Goal: Task Accomplishment & Management: Manage account settings

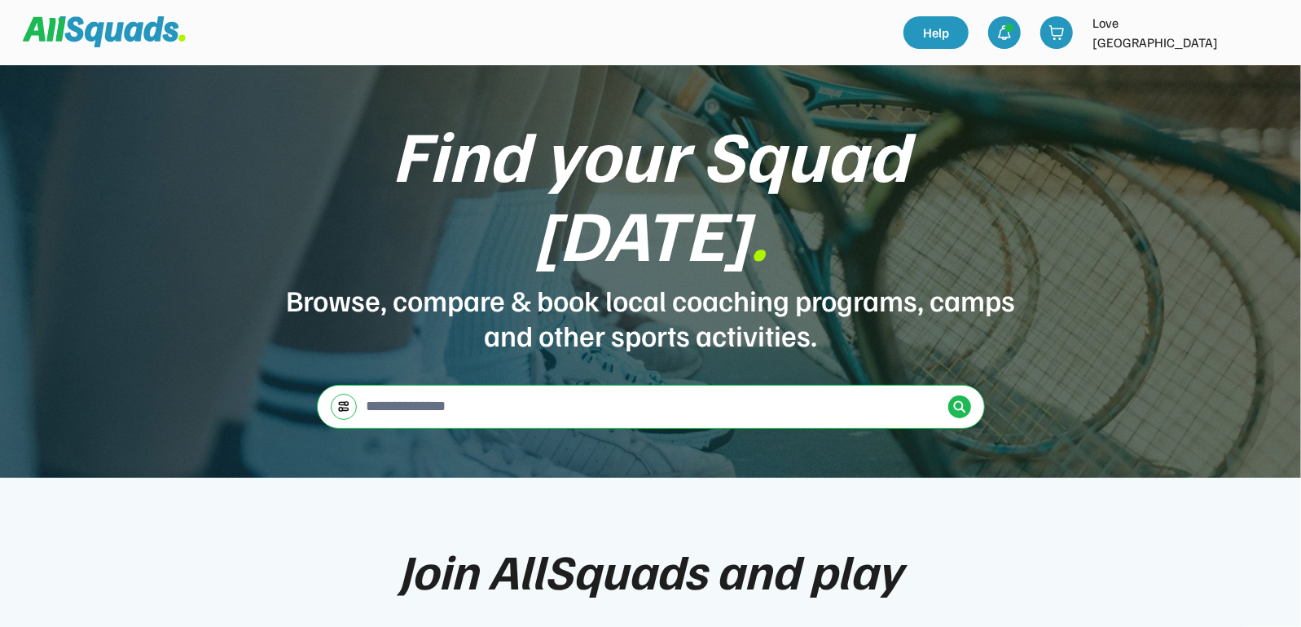
click at [1257, 29] on img at bounding box center [1265, 32] width 33 height 33
click at [1223, 70] on link "Profile" at bounding box center [1243, 71] width 96 height 33
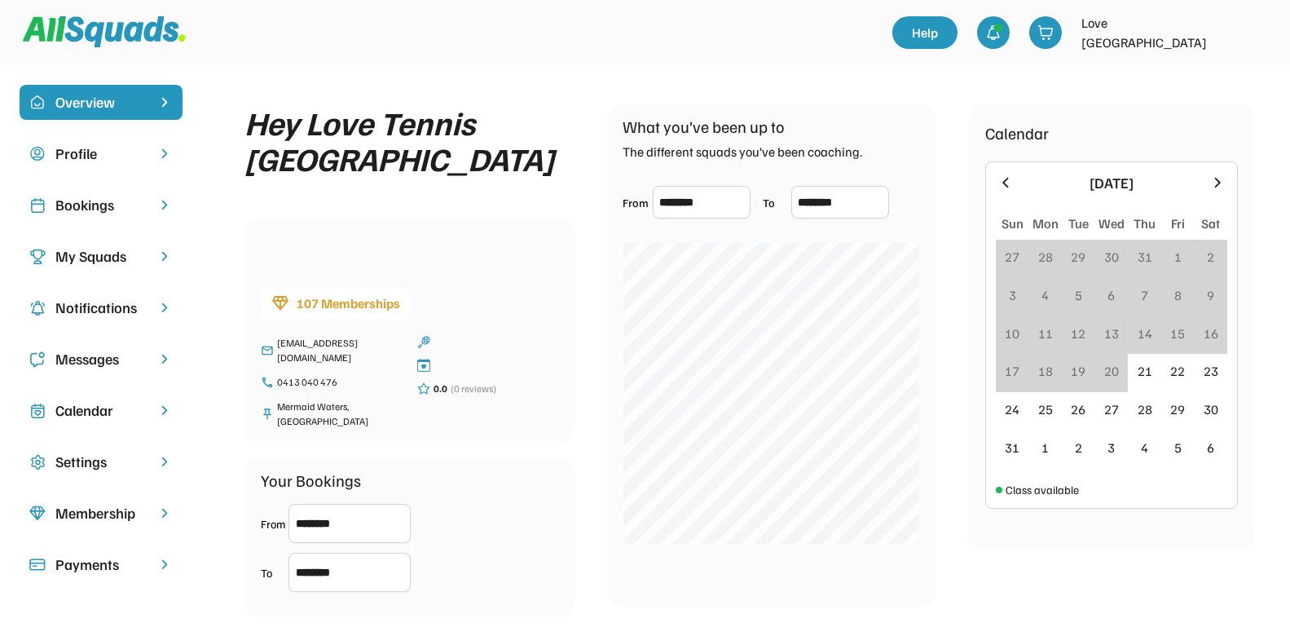
drag, startPoint x: 81, startPoint y: 204, endPoint x: 93, endPoint y: 202, distance: 11.5
click at [81, 204] on div "Bookings" at bounding box center [100, 205] width 91 height 22
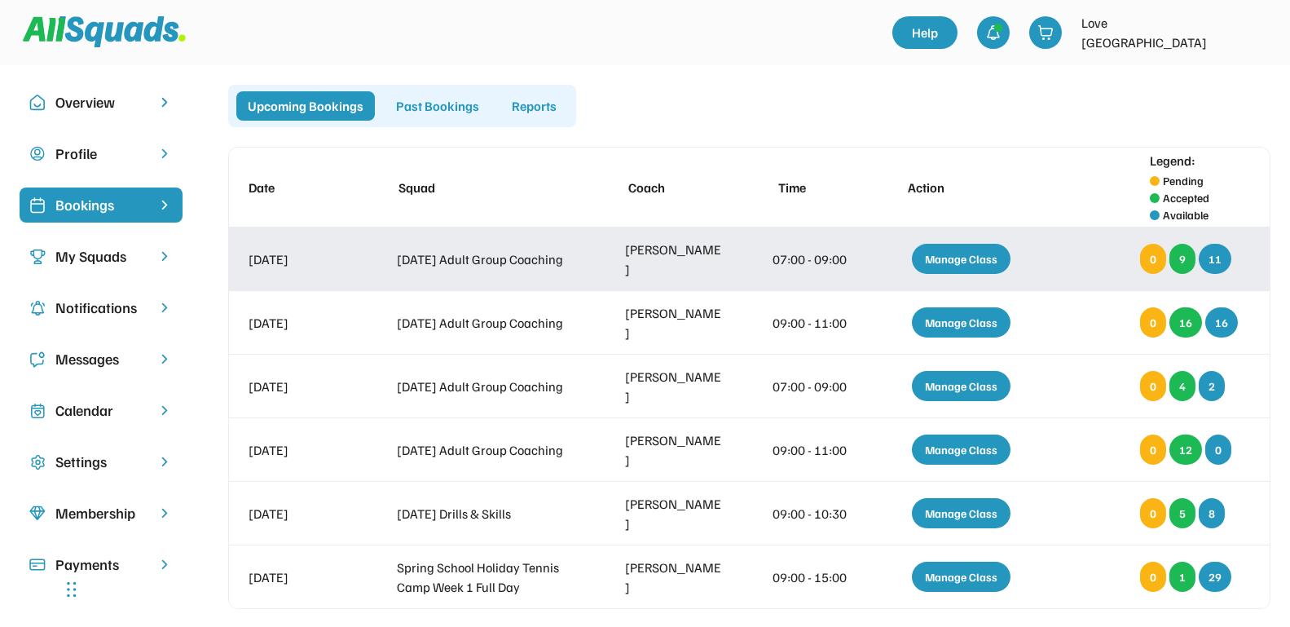
click at [954, 256] on div "Manage Class" at bounding box center [961, 259] width 99 height 30
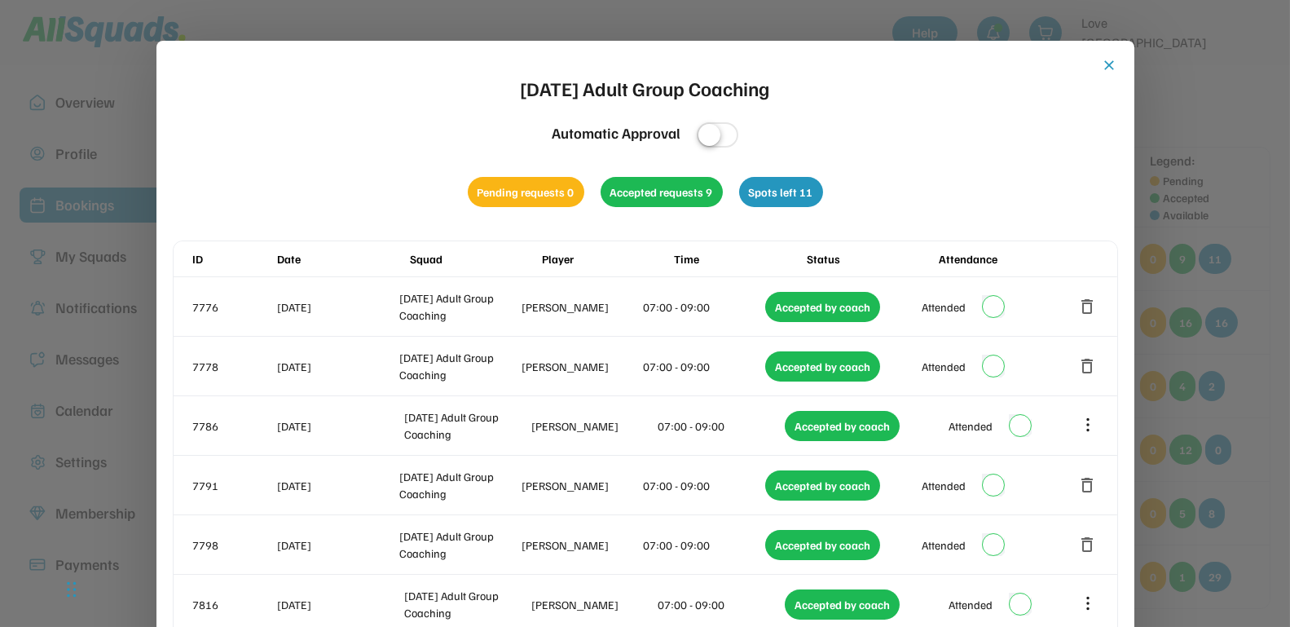
click at [1113, 66] on button "close" at bounding box center [1110, 65] width 16 height 16
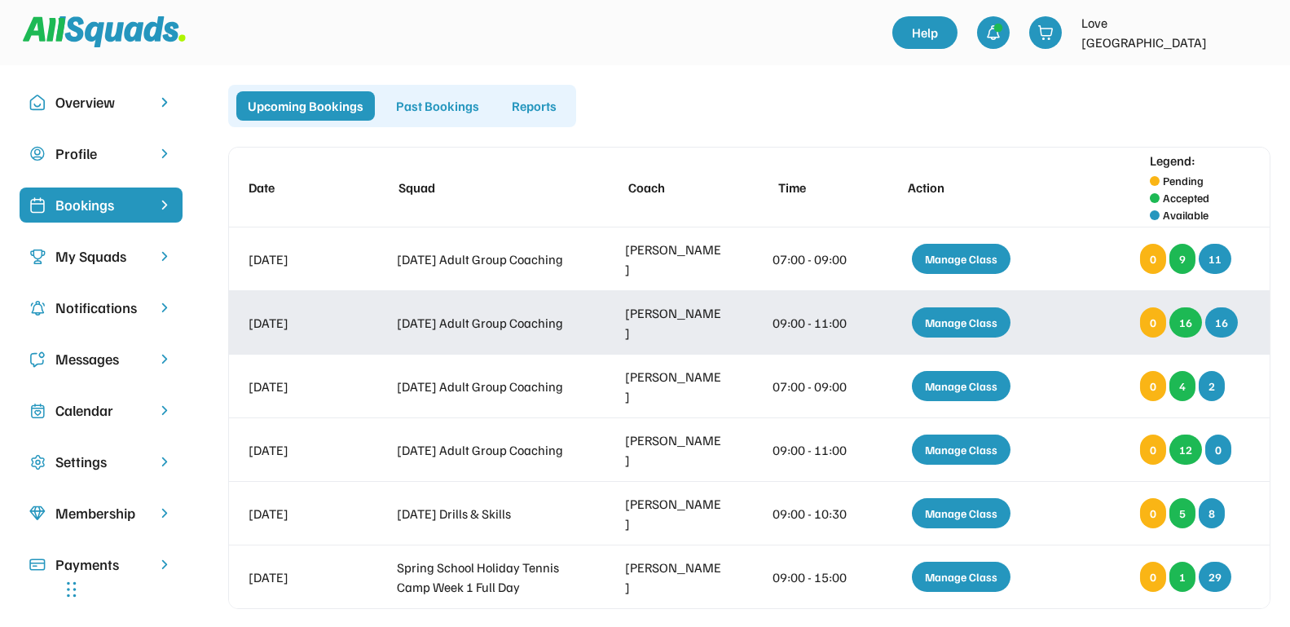
click at [950, 320] on div "Manage Class" at bounding box center [961, 322] width 99 height 30
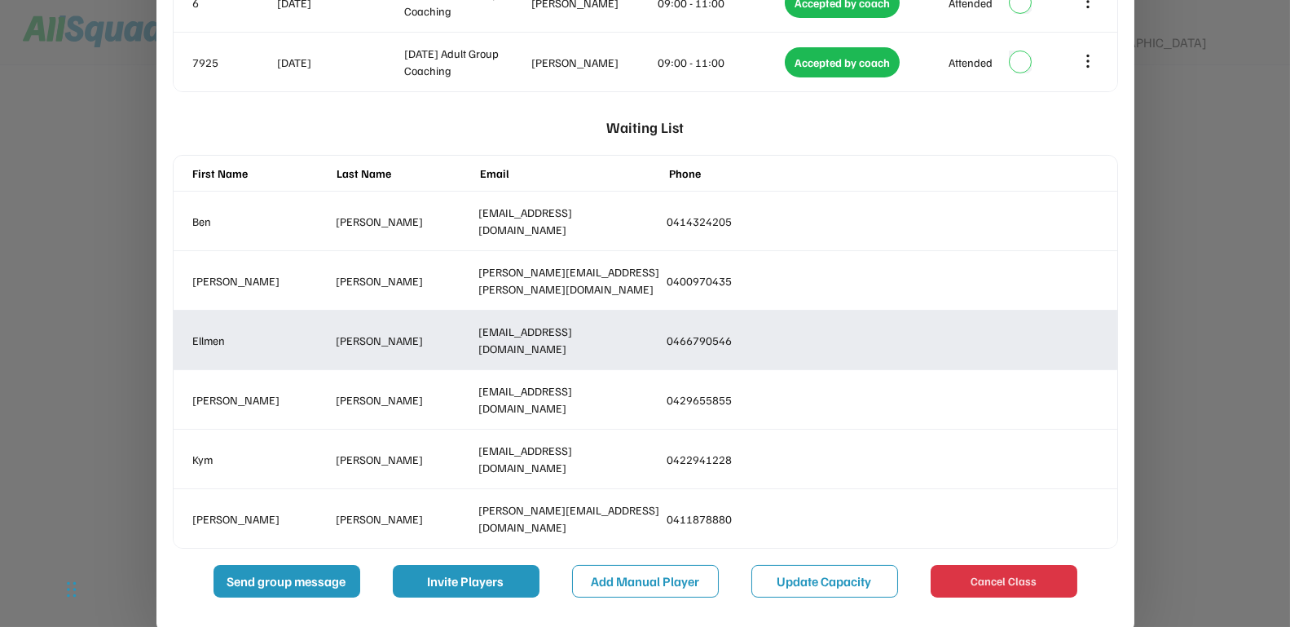
scroll to position [1436, 0]
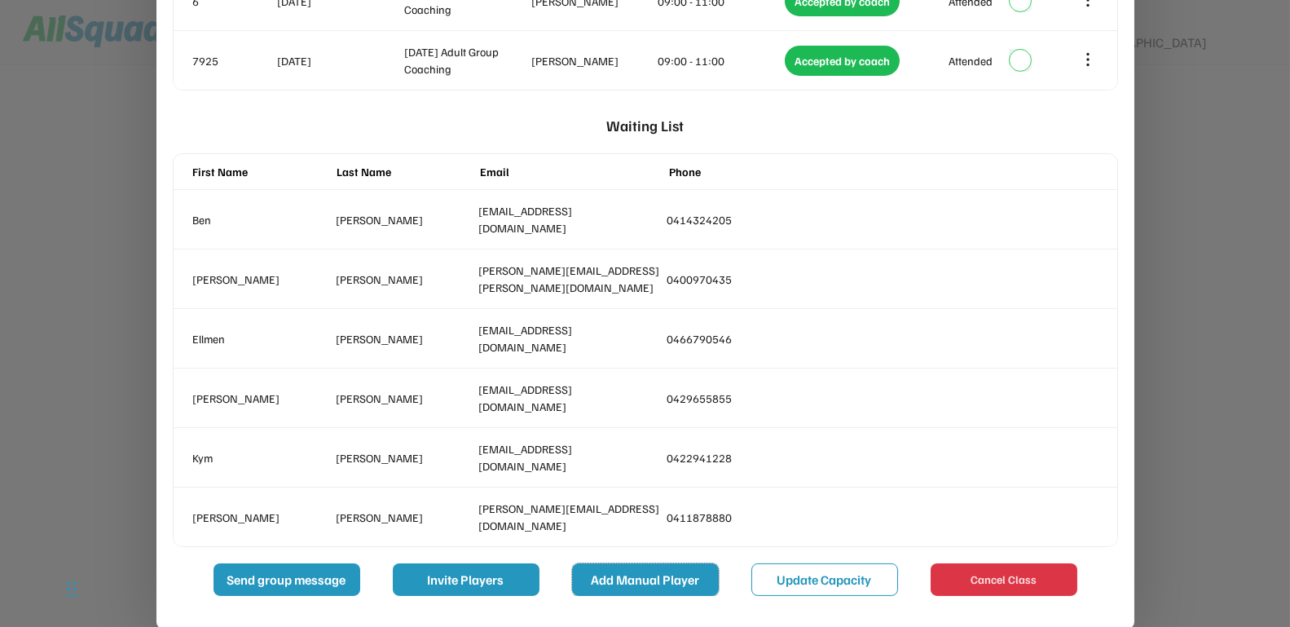
click at [643, 579] on button "Add Manual Player" at bounding box center [645, 579] width 147 height 33
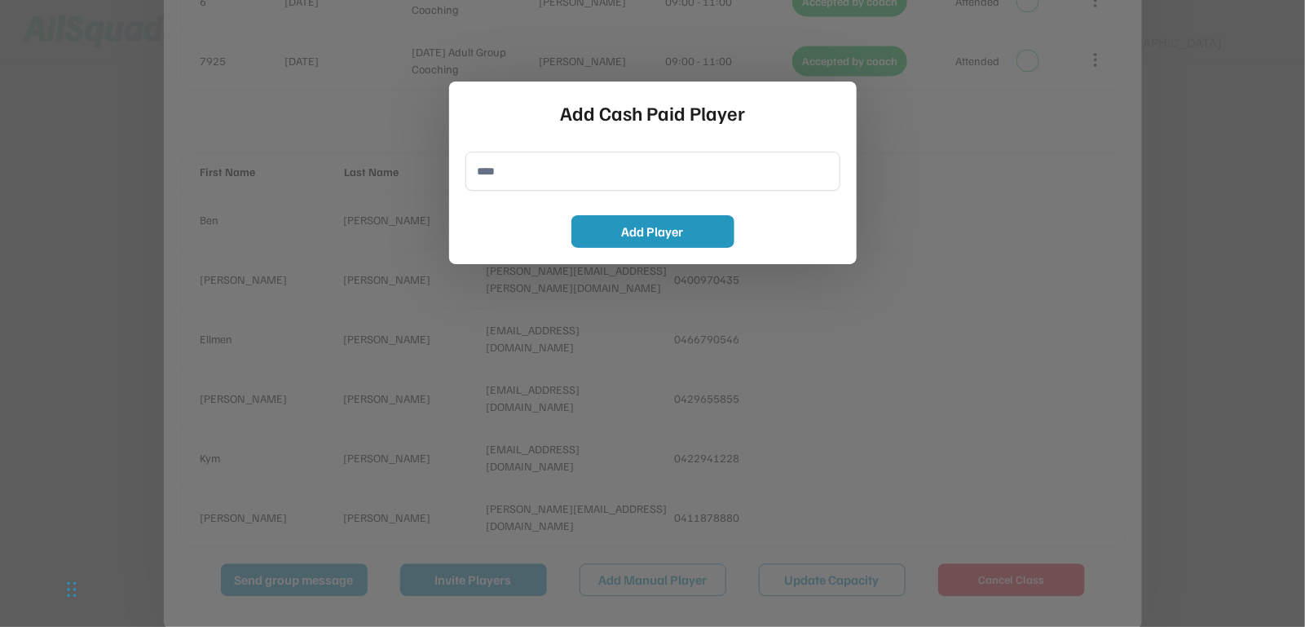
click at [845, 103] on div "Add Cash Paid Player Add Player" at bounding box center [652, 172] width 407 height 183
click at [946, 173] on div at bounding box center [652, 313] width 1305 height 627
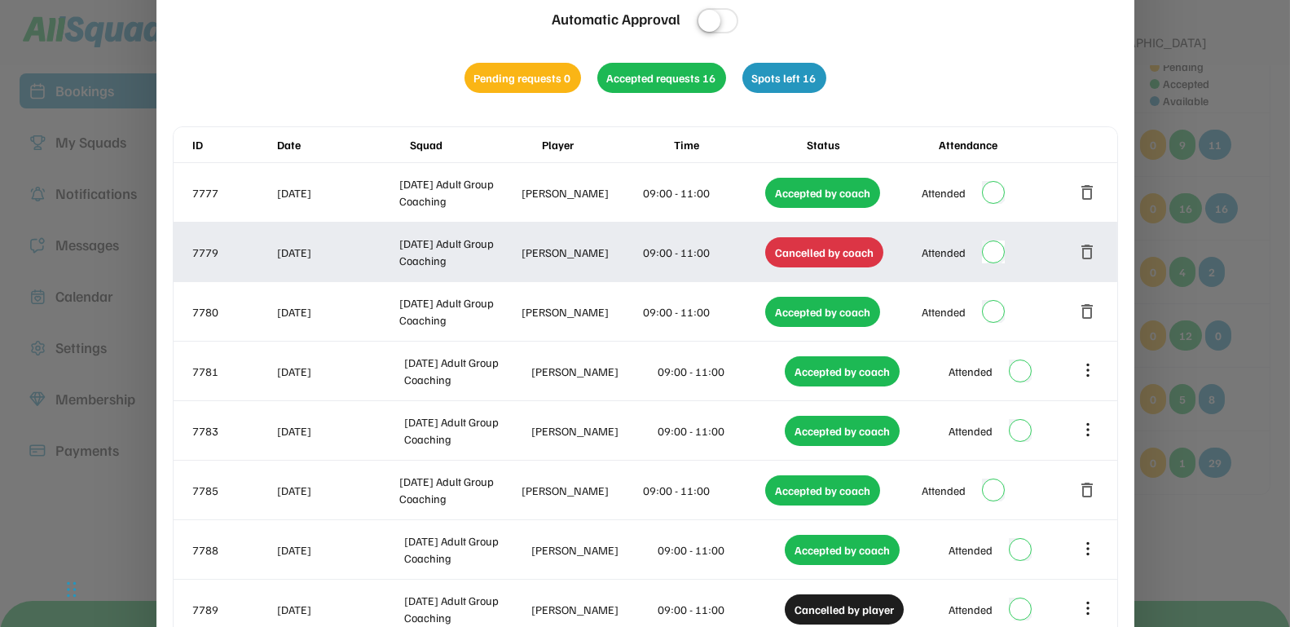
scroll to position [0, 0]
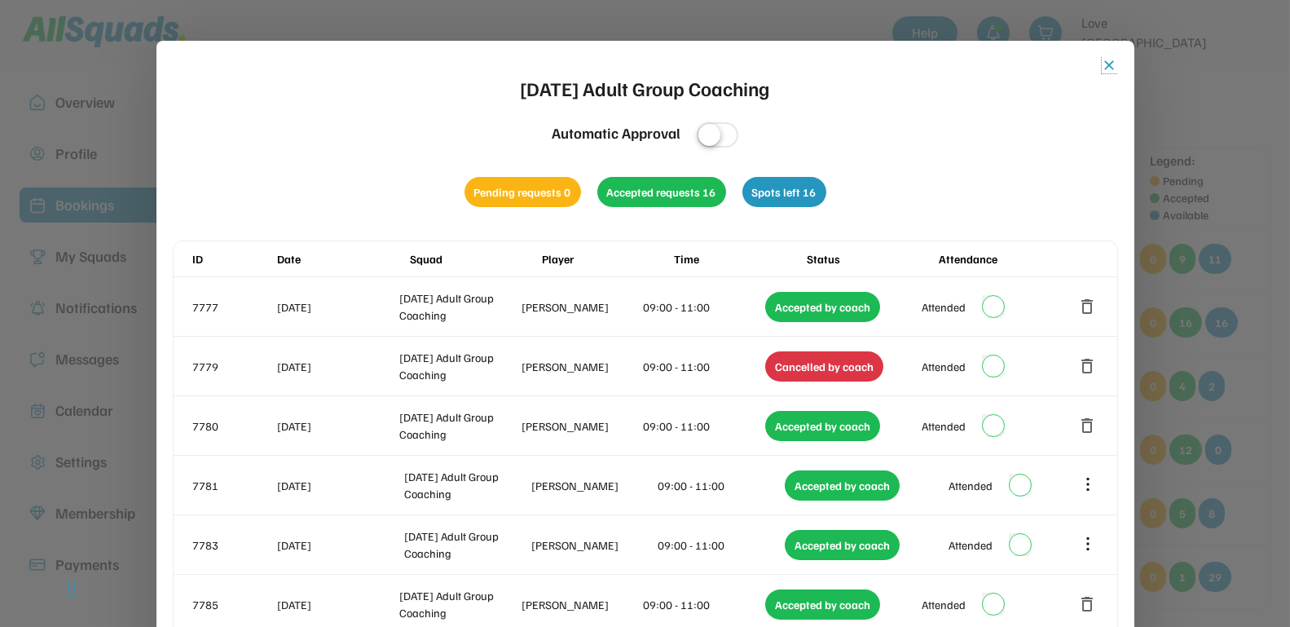
click at [1111, 65] on button "close" at bounding box center [1110, 65] width 16 height 16
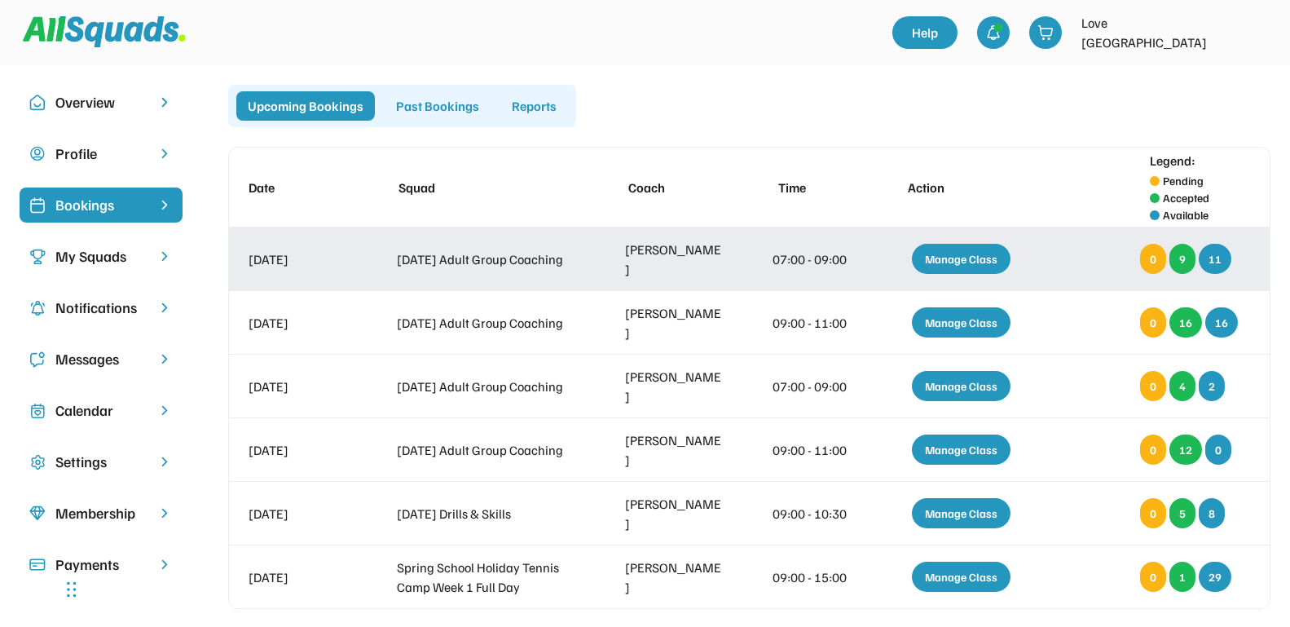
click at [947, 257] on div "Manage Class" at bounding box center [961, 259] width 99 height 30
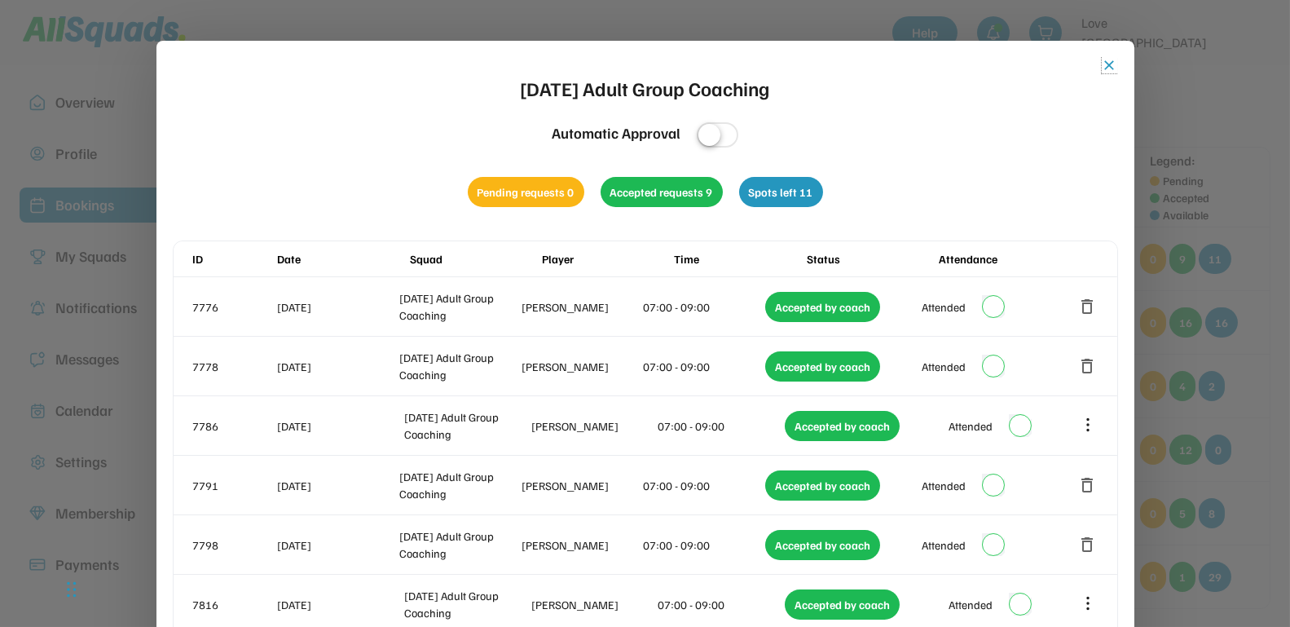
click at [1107, 64] on button "close" at bounding box center [1110, 65] width 16 height 16
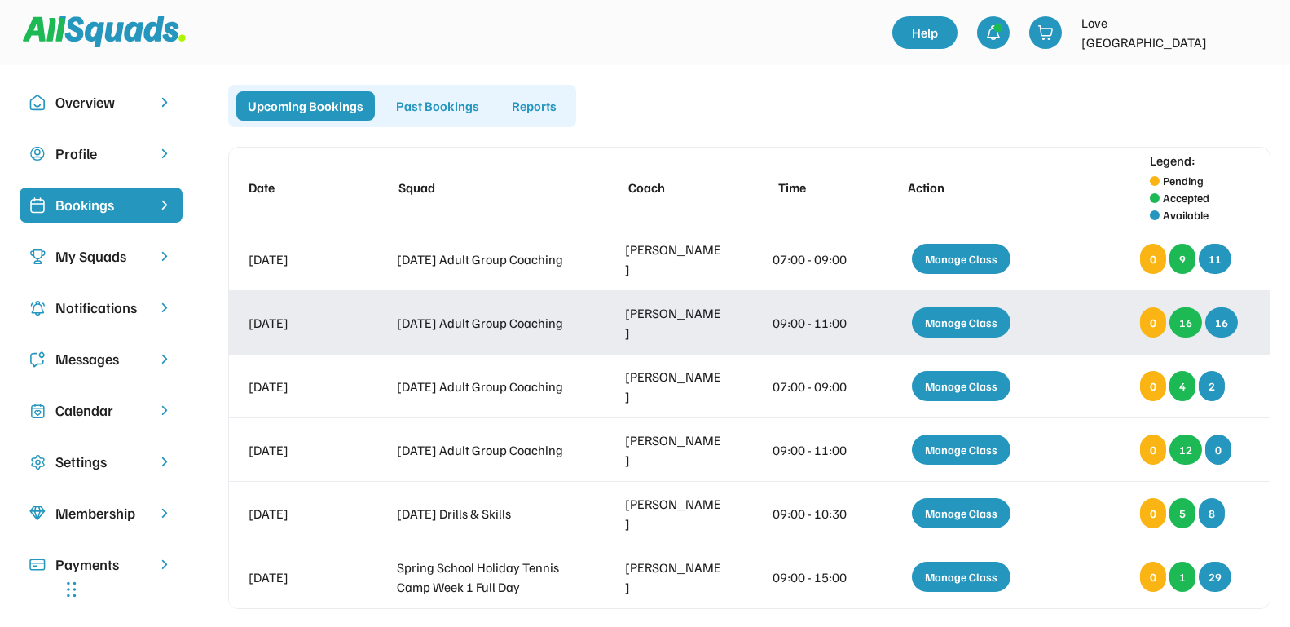
click at [948, 318] on div "Manage Class" at bounding box center [961, 322] width 99 height 30
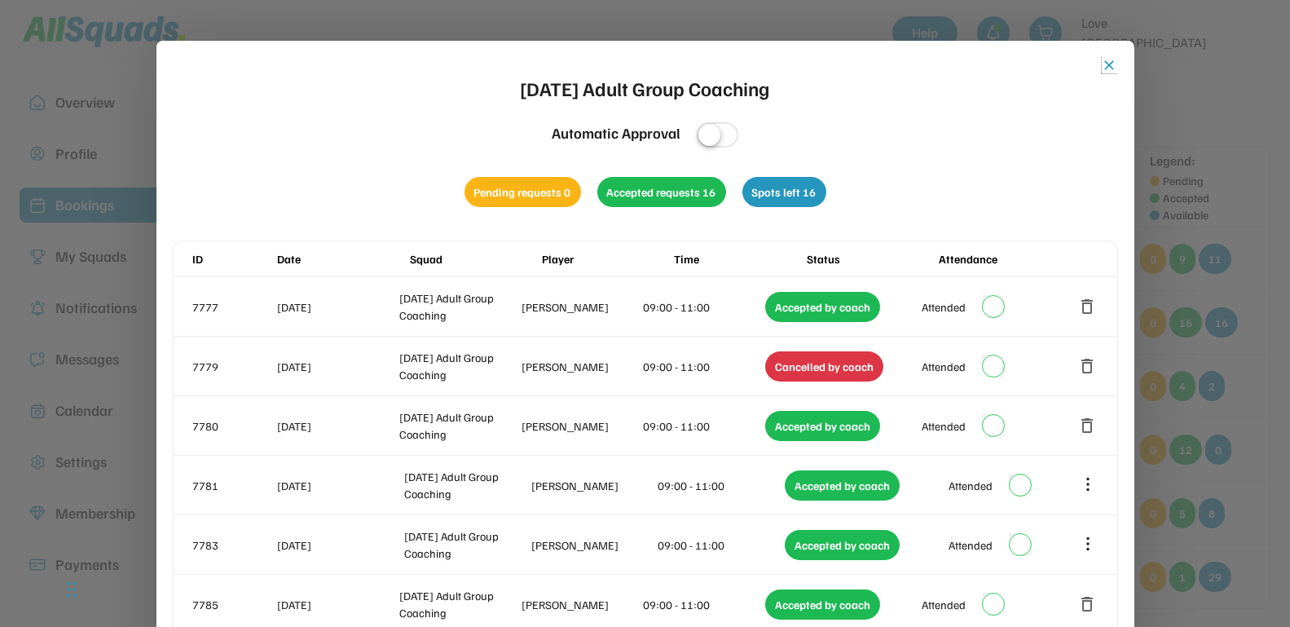
click at [1107, 63] on button "close" at bounding box center [1110, 65] width 16 height 16
